Goal: Find specific page/section

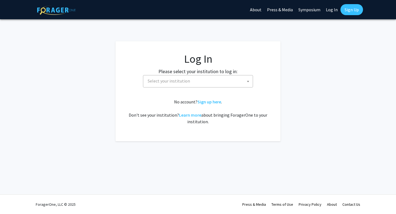
click at [181, 78] on span "Select your institution" at bounding box center [198, 80] width 107 height 11
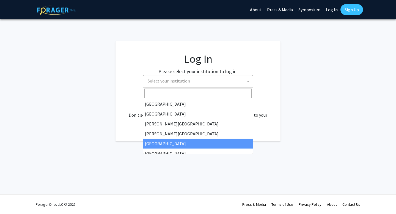
select select "6"
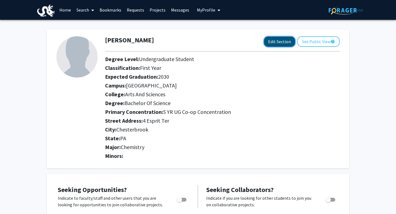
click at [283, 43] on button "Edit Section" at bounding box center [279, 42] width 31 height 10
select select
select select "[GEOGRAPHIC_DATA]"
select select "Arts and Sciences"
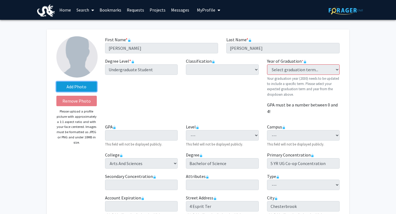
click at [79, 87] on label "Add Photo" at bounding box center [76, 87] width 40 height 10
click at [0, 0] on input "Add Photo" at bounding box center [0, 0] width 0 height 0
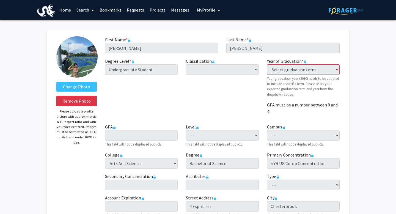
click at [344, 71] on div "Change Photo Remove Photo Please upload a profile picture with approximately a …" at bounding box center [198, 185] width 302 height 313
click at [248, 83] on div "Classification required --- First-year Sophomore Junior Senior Postbaccalaureat…" at bounding box center [222, 88] width 81 height 61
click at [59, 10] on link "Home" at bounding box center [65, 9] width 17 height 19
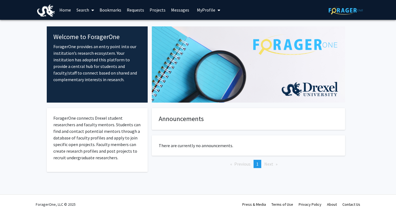
click at [82, 10] on link "Search" at bounding box center [85, 9] width 23 height 19
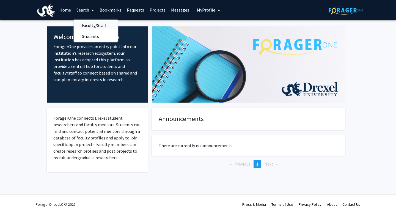
click at [93, 23] on span "Faculty/Staff" at bounding box center [94, 25] width 40 height 11
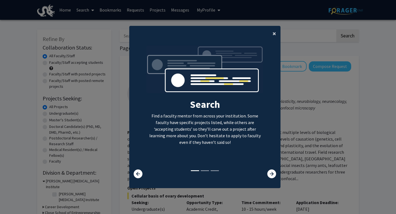
click at [271, 34] on button "×" at bounding box center [274, 33] width 12 height 15
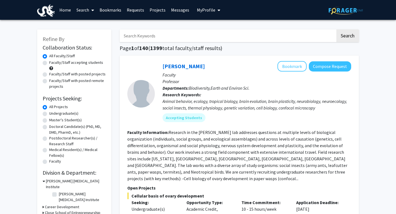
click at [332, 18] on link at bounding box center [345, 9] width 34 height 19
click at [41, 12] on img at bounding box center [46, 10] width 18 height 12
